Goal: Task Accomplishment & Management: Complete application form

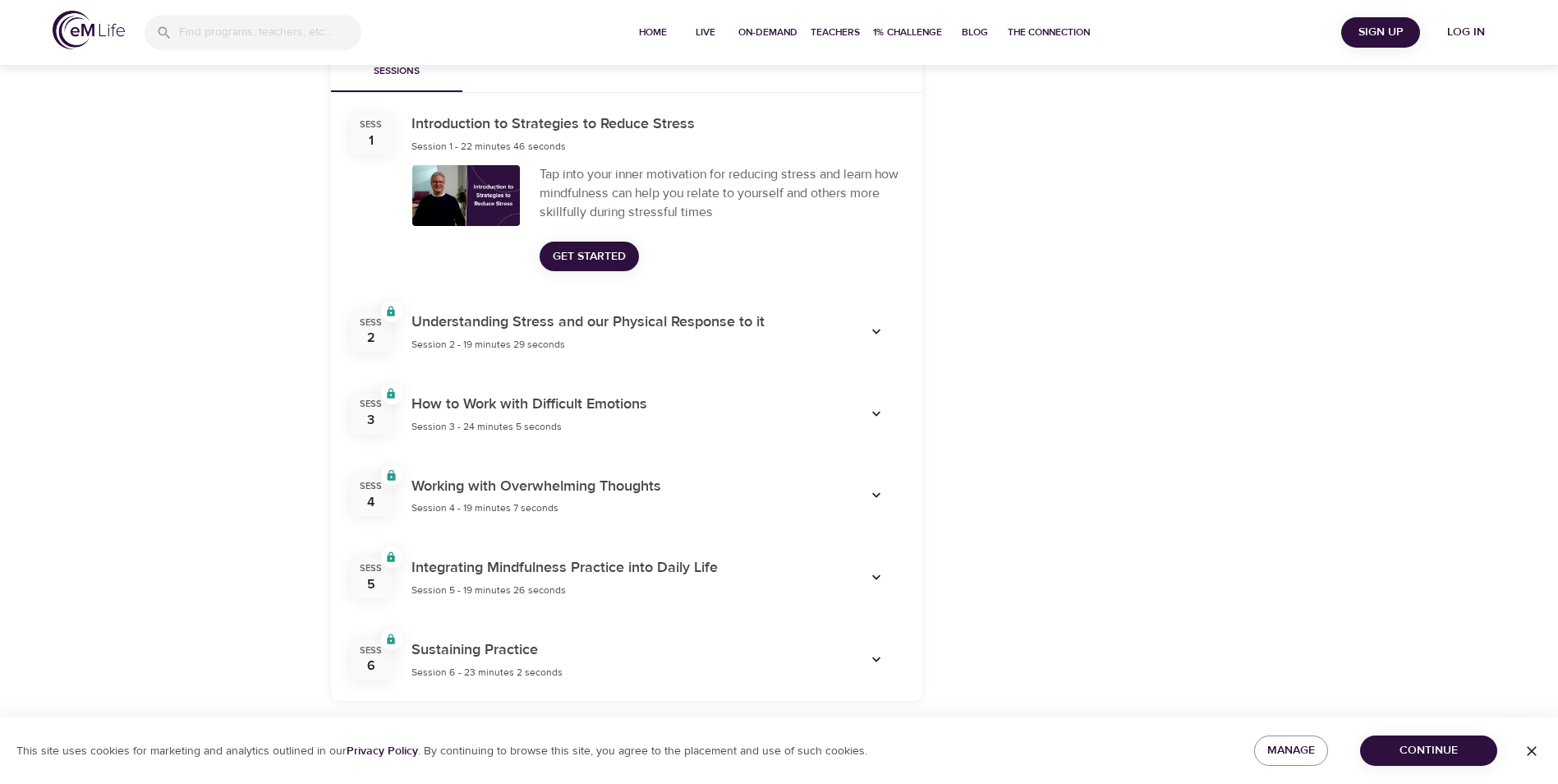
scroll to position [536, 0]
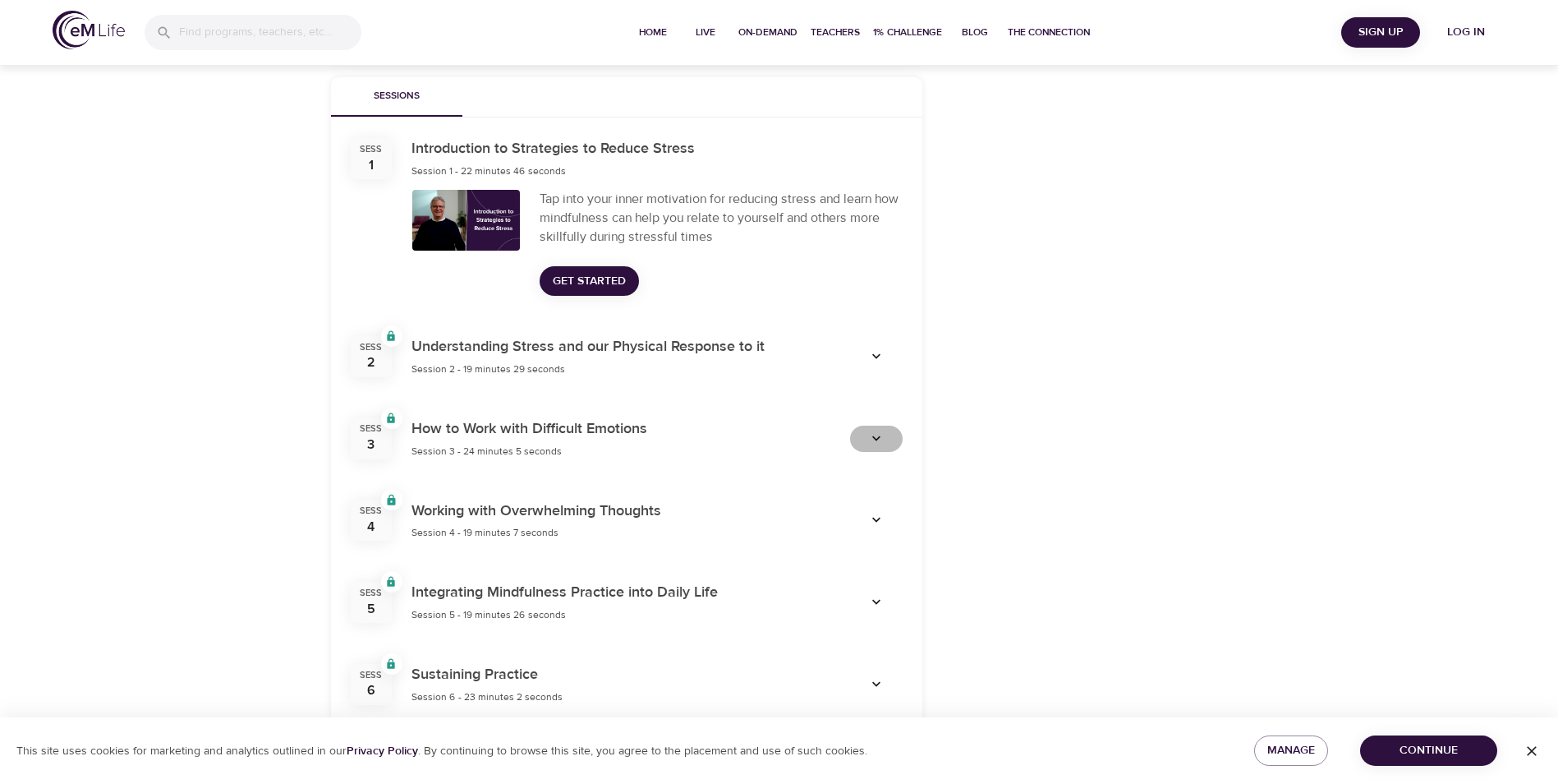
click at [880, 439] on icon "button" at bounding box center [877, 439] width 17 height 17
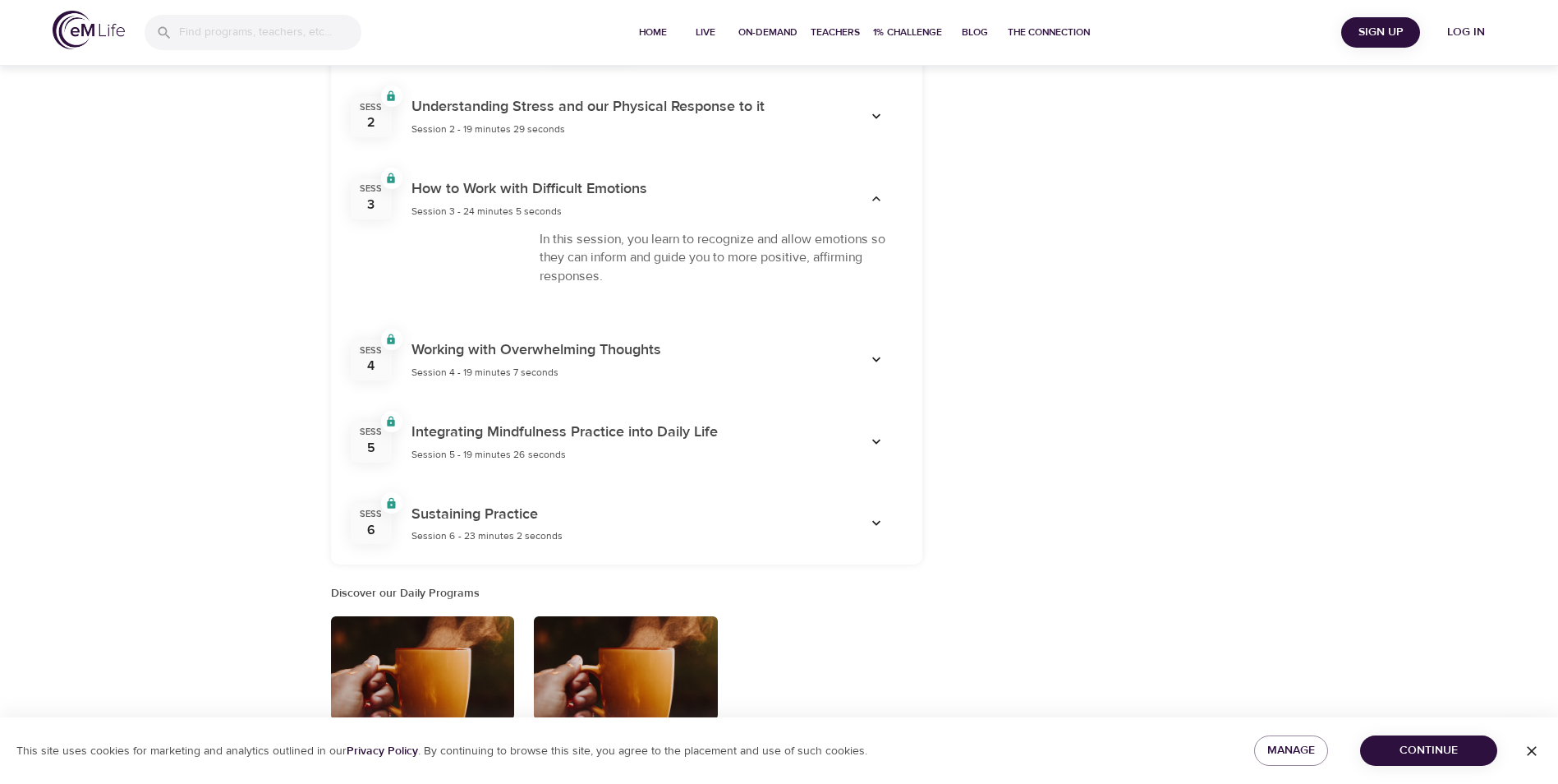
scroll to position [782, 0]
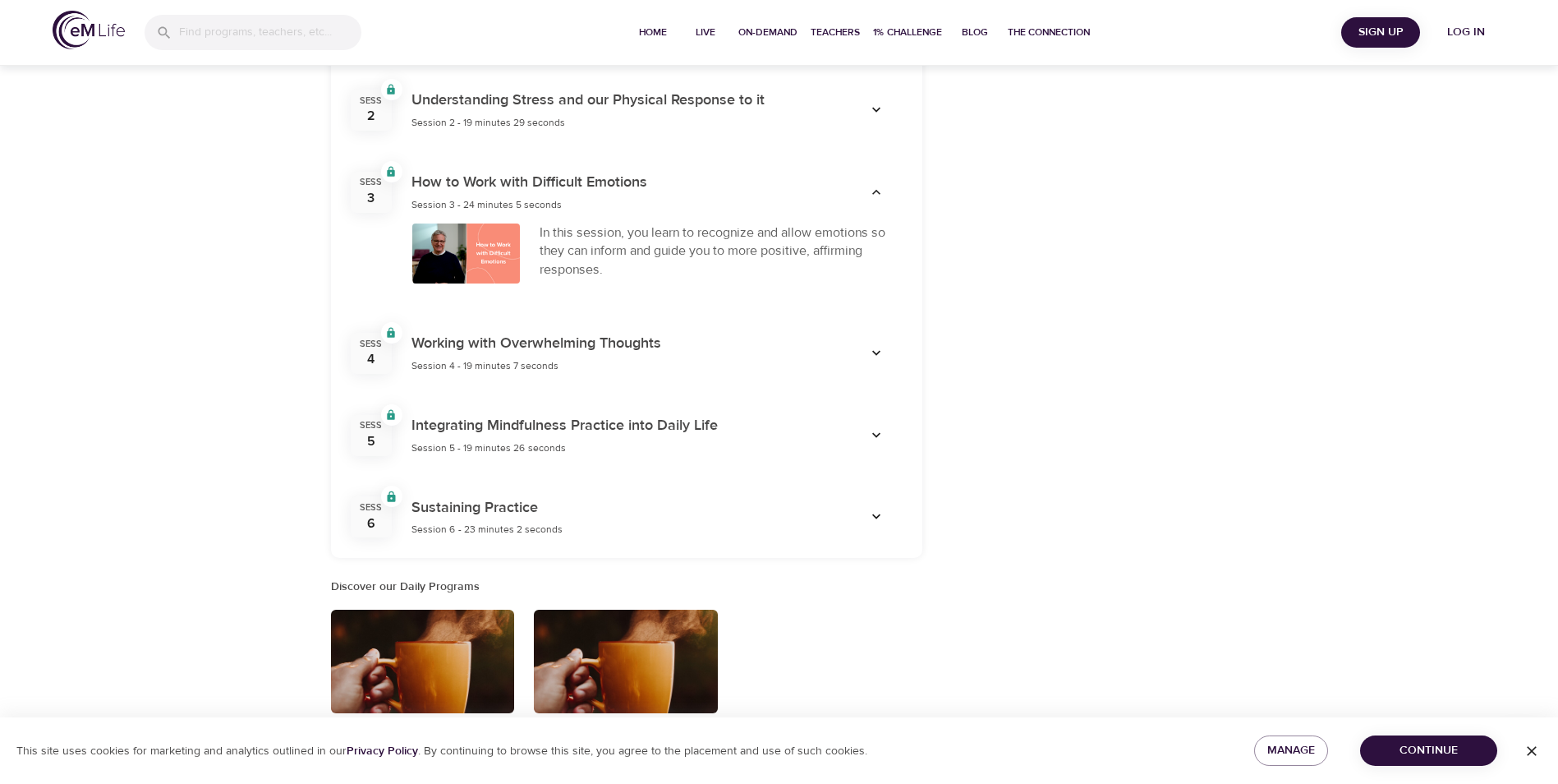
click at [879, 352] on icon "button" at bounding box center [876, 352] width 8 height 5
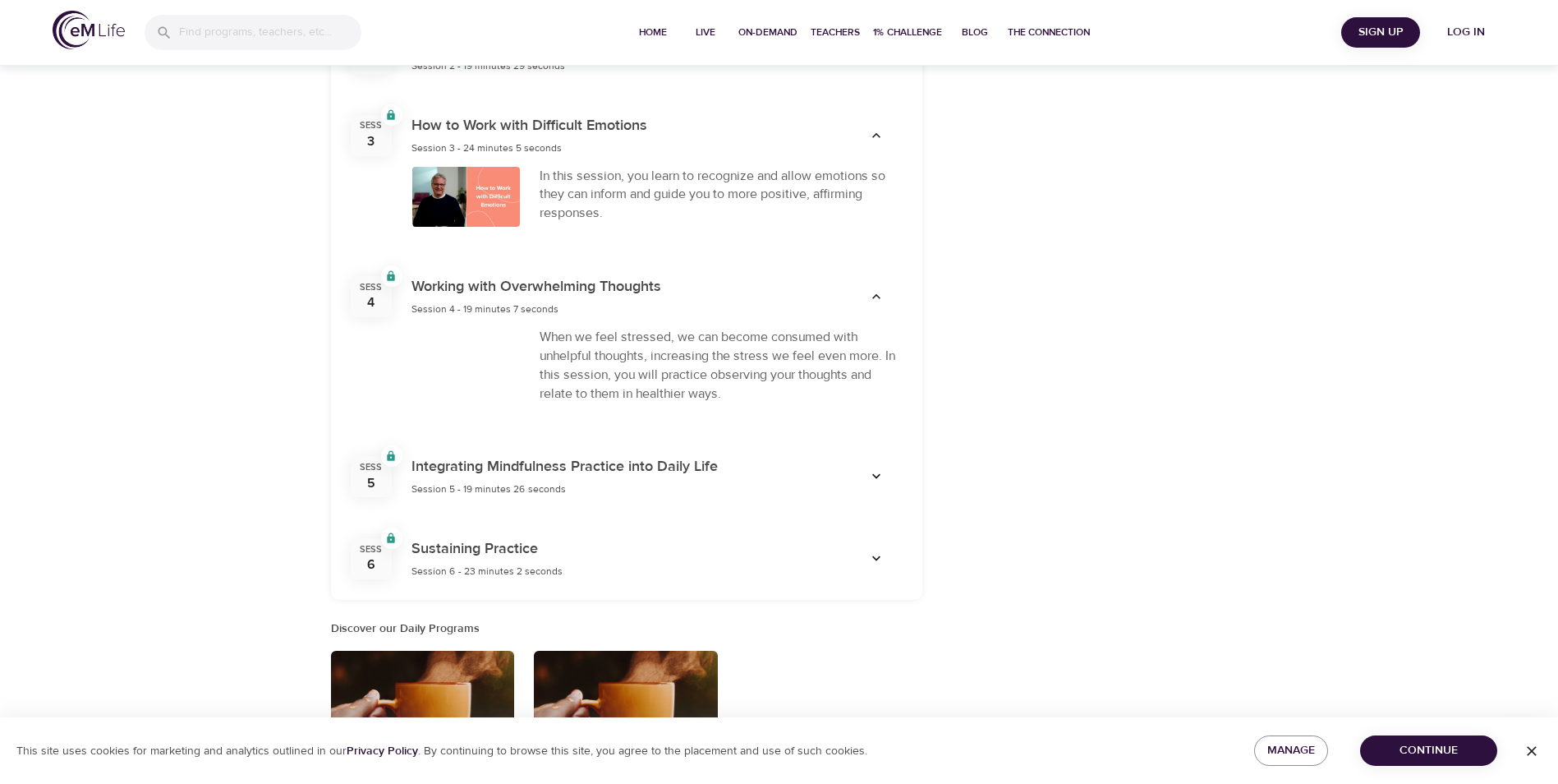
scroll to position [864, 0]
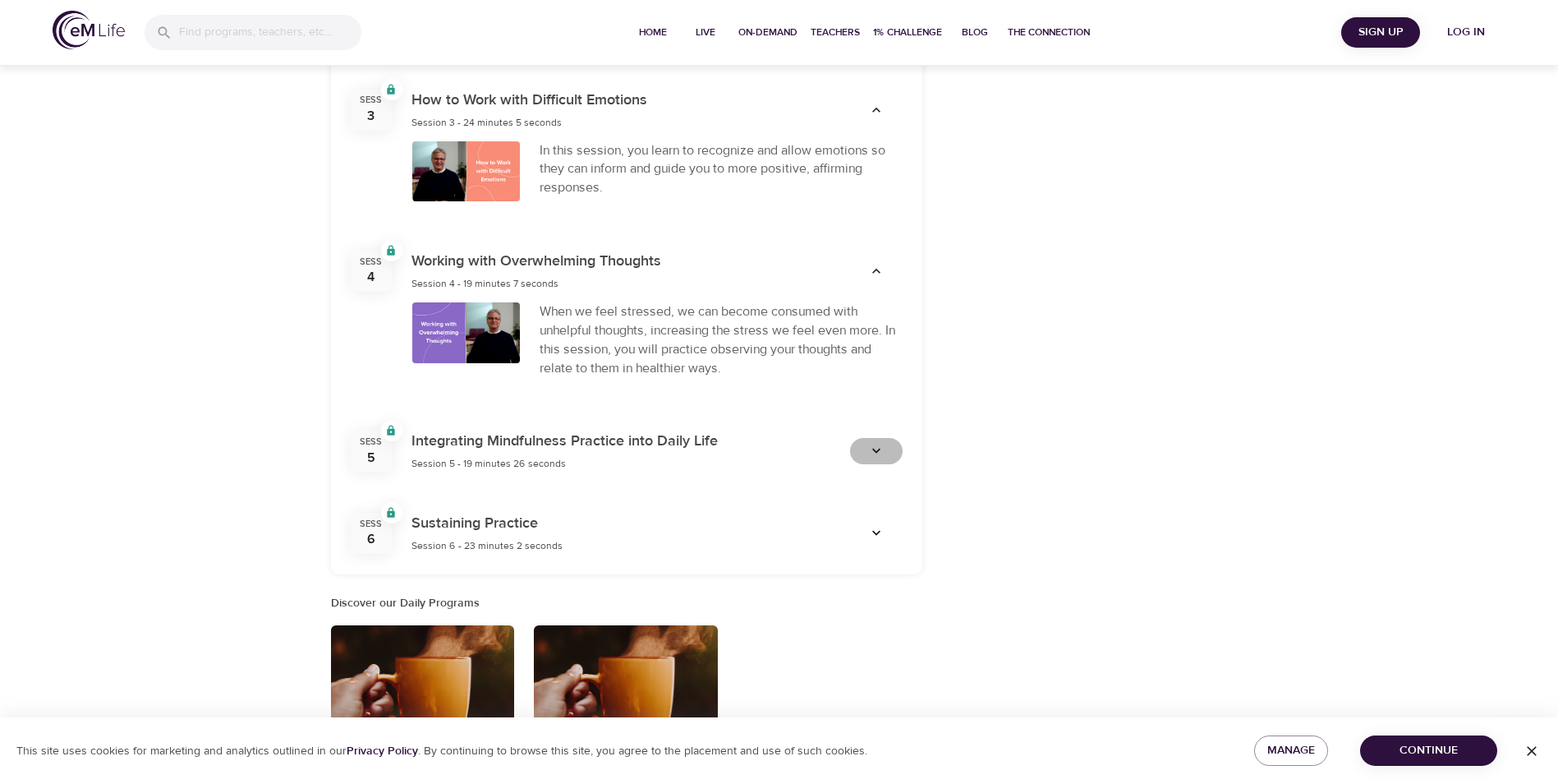
click at [886, 453] on span "button" at bounding box center [876, 451] width 39 height 17
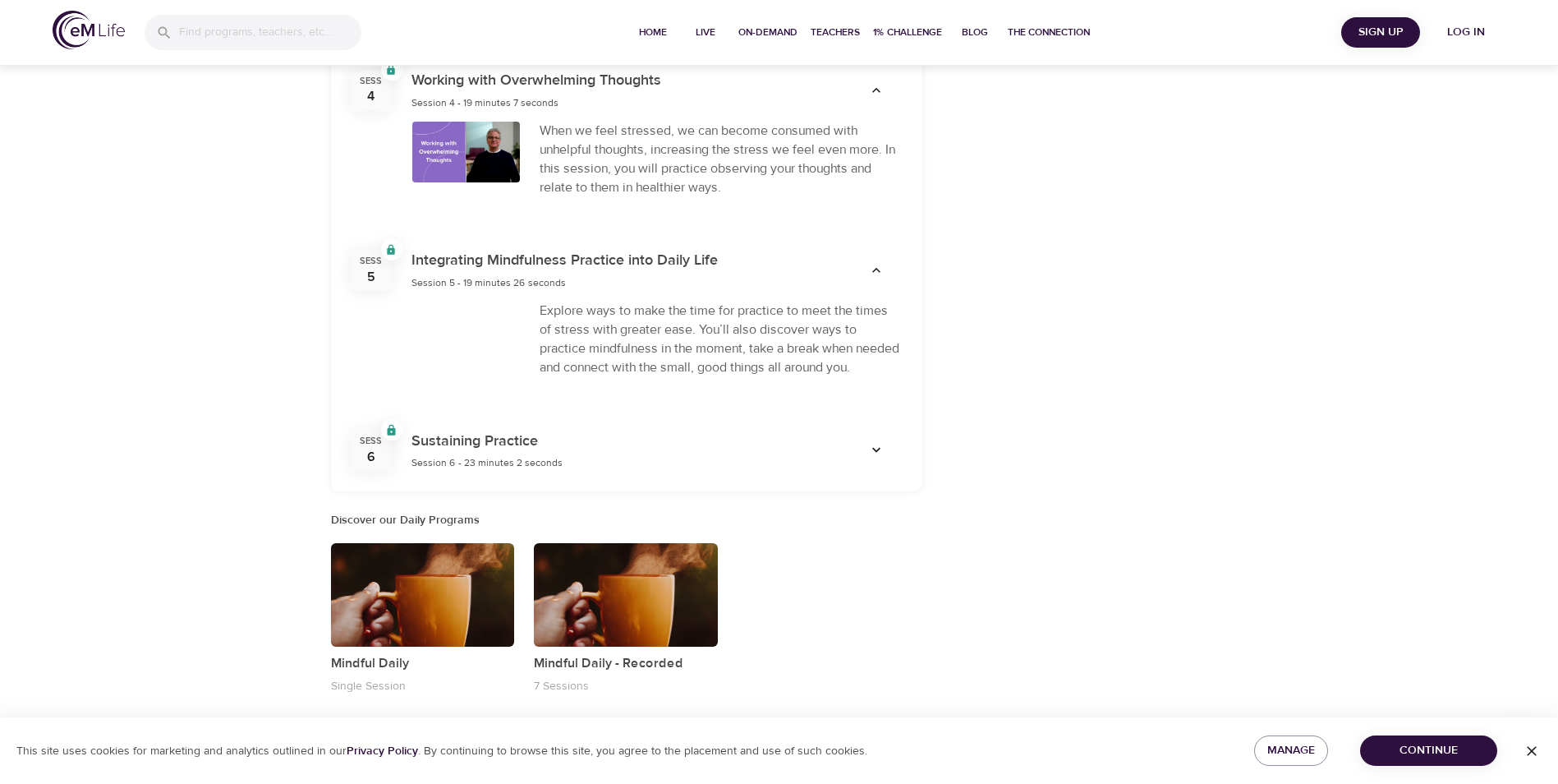
scroll to position [1058, 0]
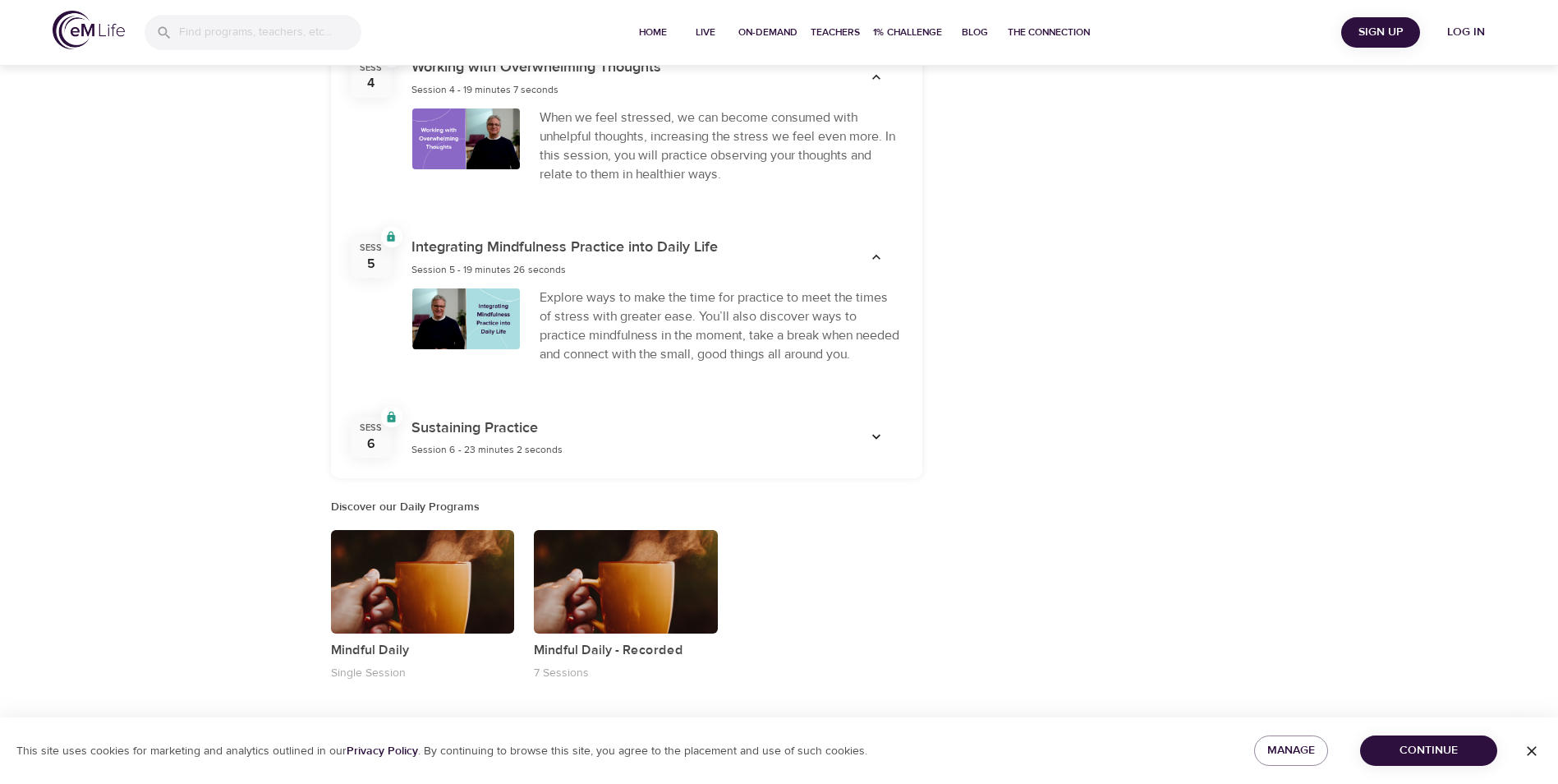
click at [882, 440] on icon "button" at bounding box center [877, 437] width 17 height 17
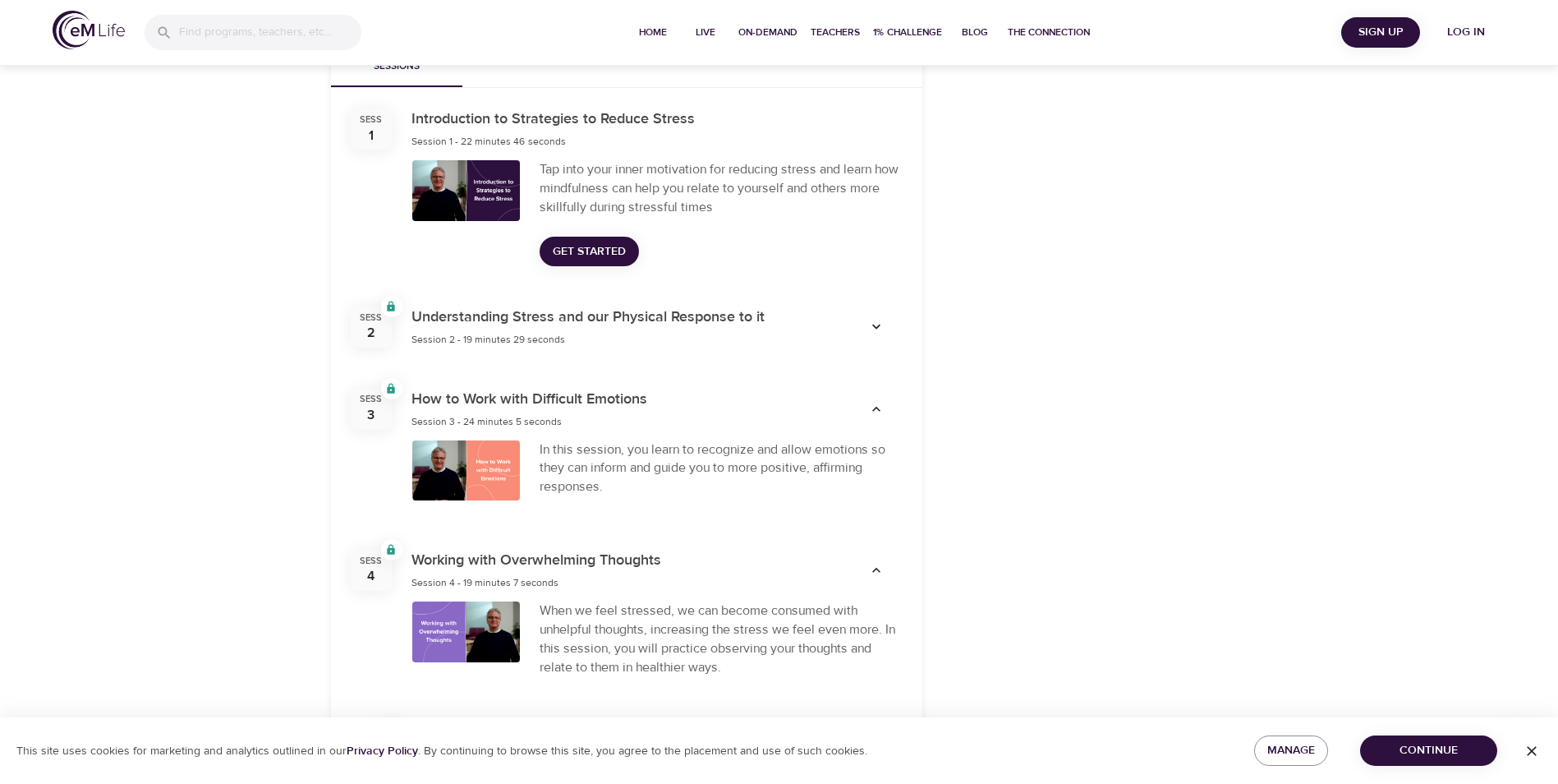
scroll to position [483, 0]
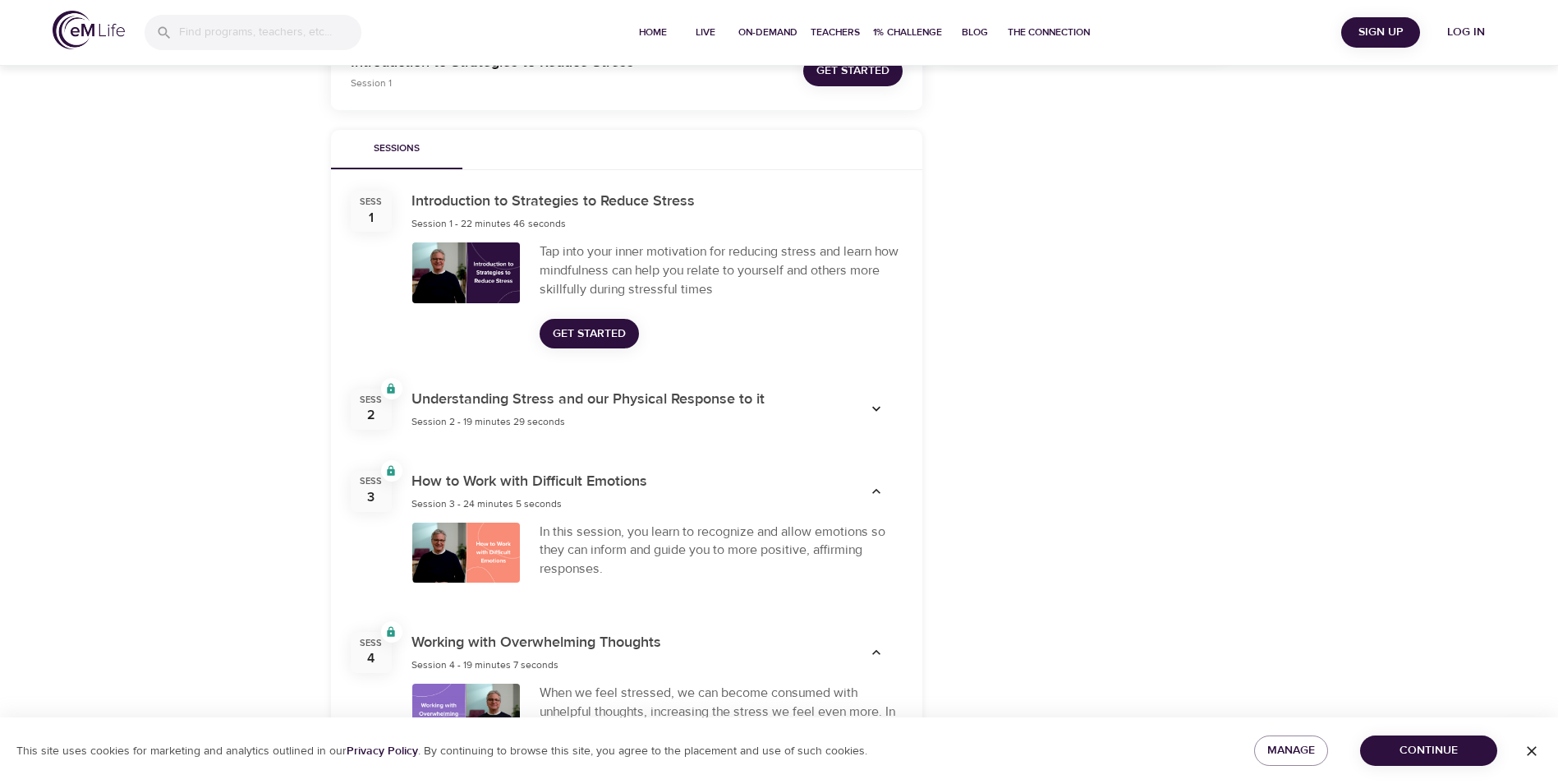
click at [612, 341] on span "Get Started" at bounding box center [589, 334] width 73 height 20
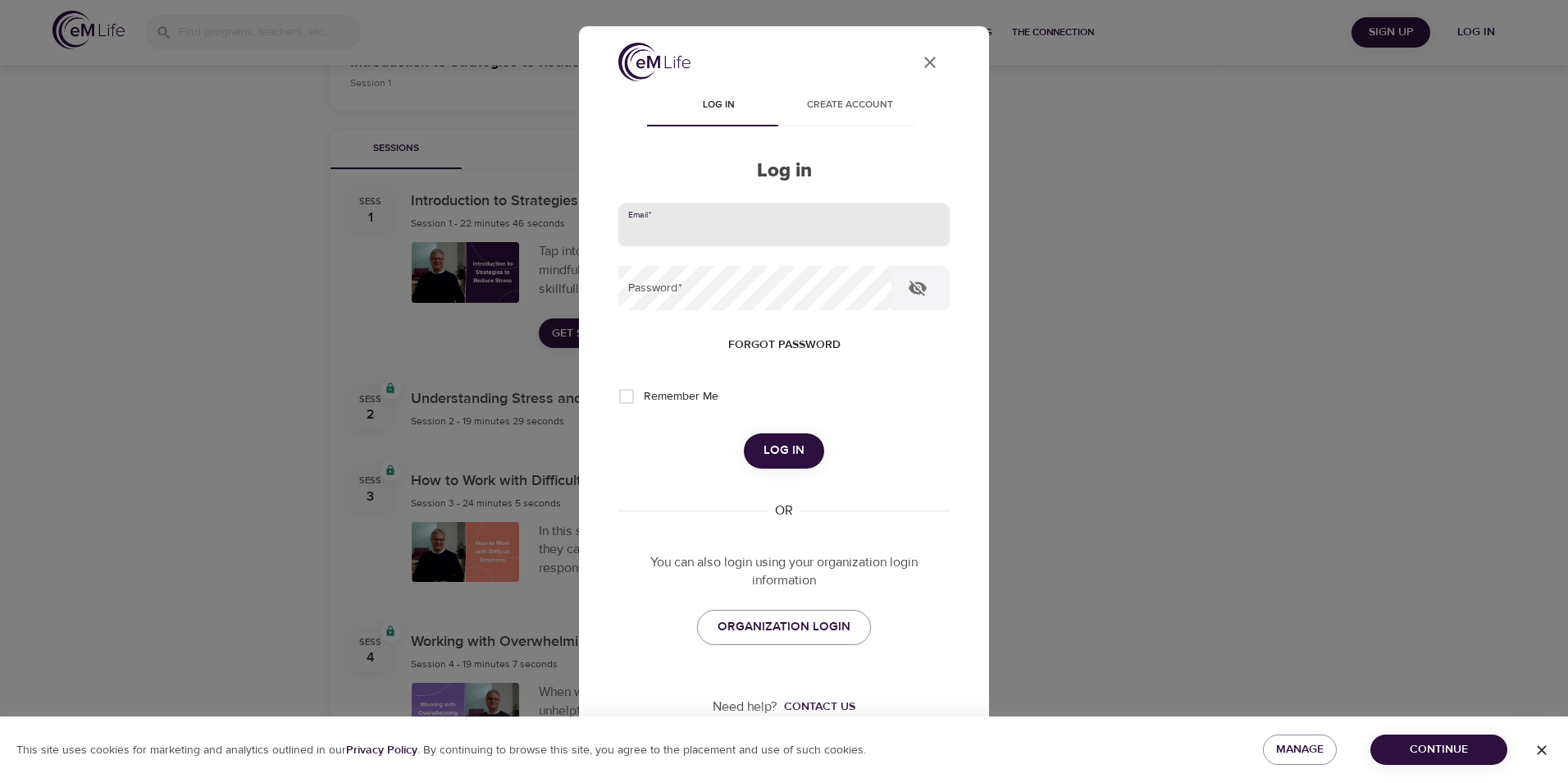
click at [860, 227] on input "email" at bounding box center [784, 225] width 331 height 45
type input "[EMAIL_ADDRESS][DOMAIN_NAME]"
click at [914, 284] on icon "button" at bounding box center [917, 288] width 18 height 16
click at [665, 388] on span "Remember Me" at bounding box center [680, 397] width 74 height 18
click at [643, 388] on input "Remember Me" at bounding box center [626, 396] width 34 height 34
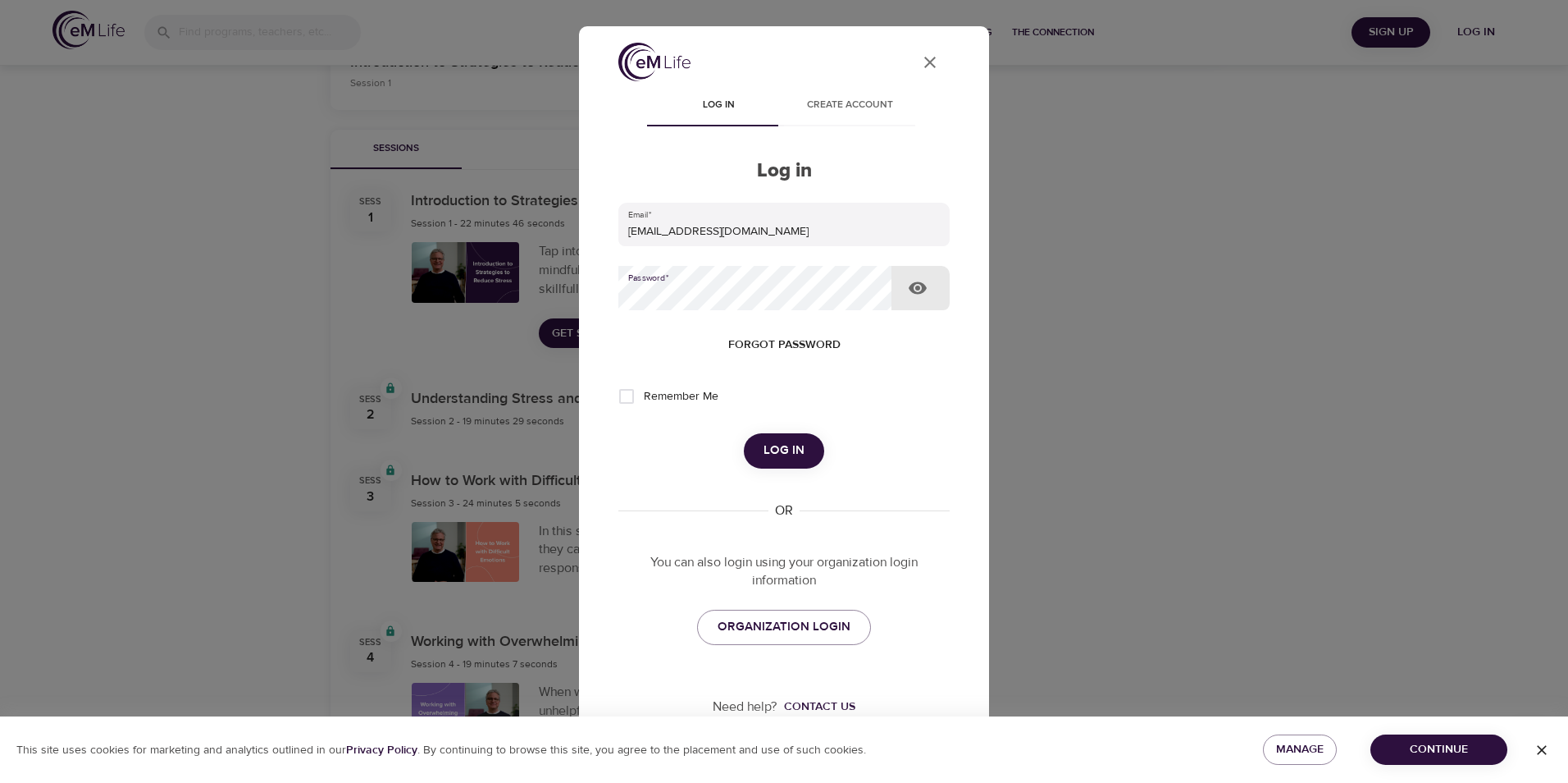
checkbox input "true"
click at [916, 72] on button "User Profile" at bounding box center [929, 62] width 39 height 39
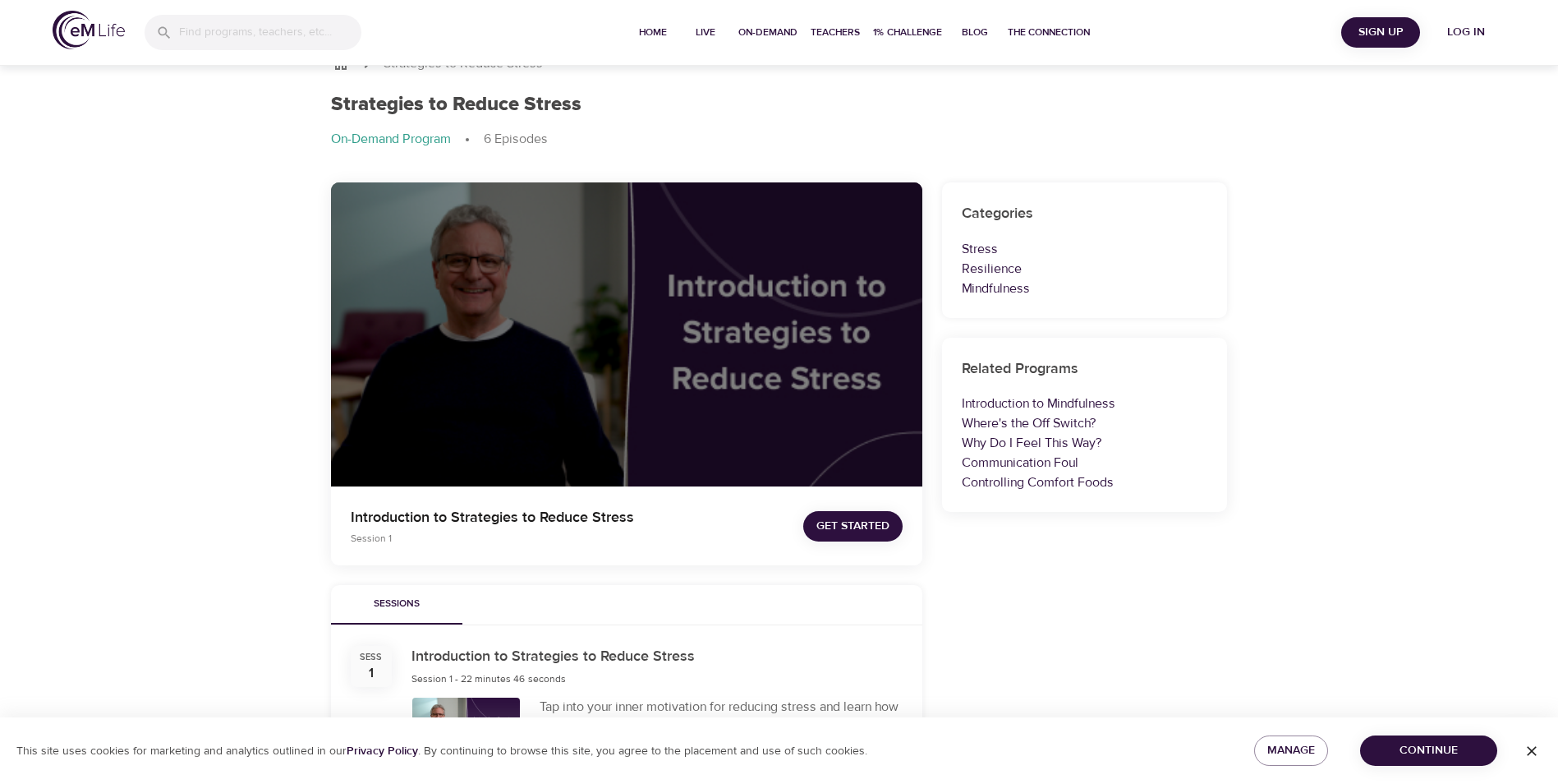
scroll to position [0, 0]
